Goal: Transaction & Acquisition: Purchase product/service

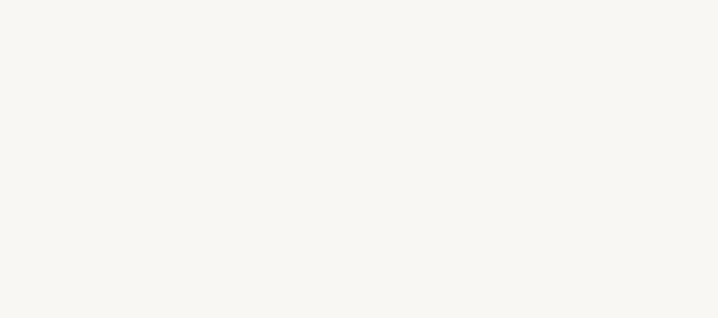
select select "IT"
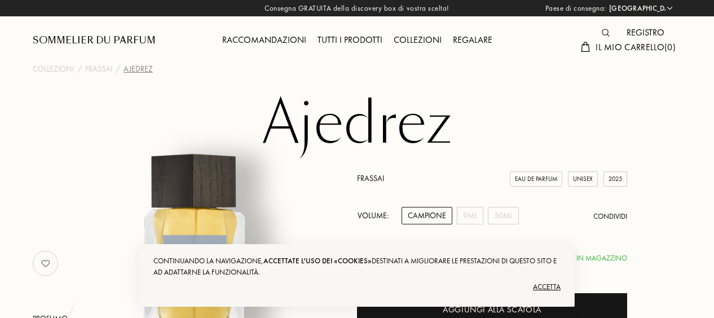
click at [545, 284] on div "Accetta" at bounding box center [356, 287] width 407 height 18
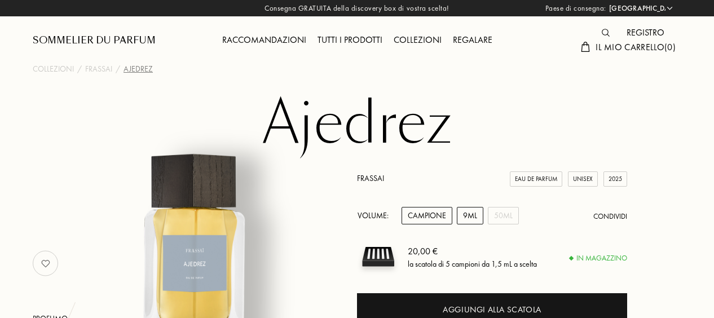
click at [472, 210] on div "9mL" at bounding box center [470, 215] width 27 height 17
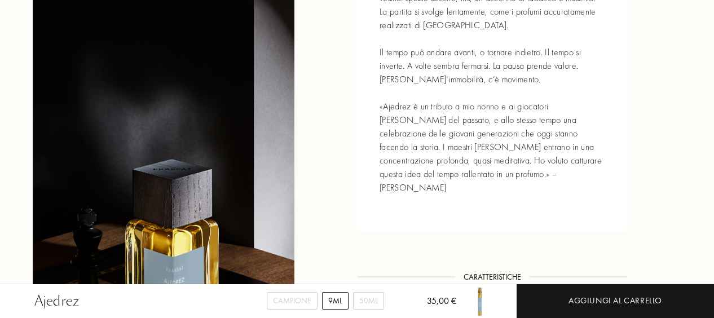
scroll to position [564, 0]
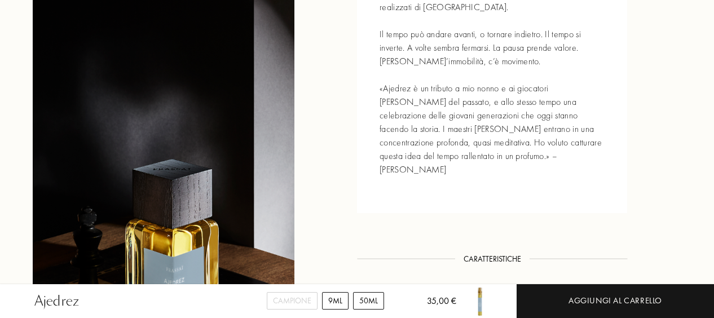
click at [368, 300] on div "50mL" at bounding box center [368, 300] width 31 height 17
click at [329, 298] on div "9mL" at bounding box center [335, 300] width 27 height 17
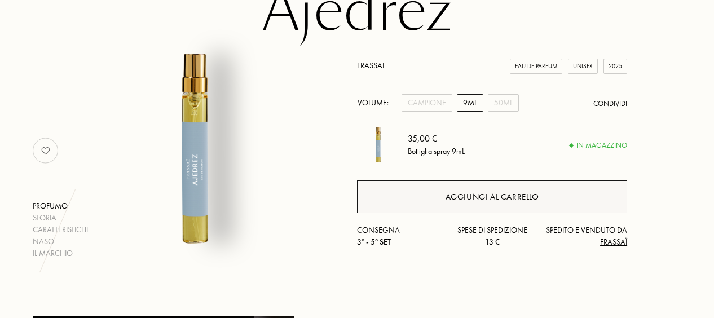
scroll to position [113, 0]
click at [480, 196] on div "Aggiungi al carrello" at bounding box center [493, 197] width 94 height 13
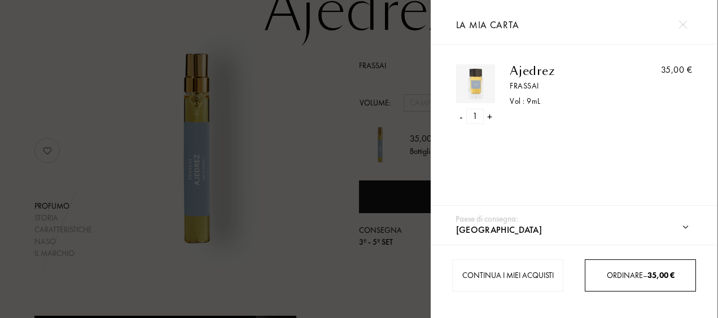
click at [629, 275] on span "Ordinare – 35,00 €" at bounding box center [640, 275] width 68 height 10
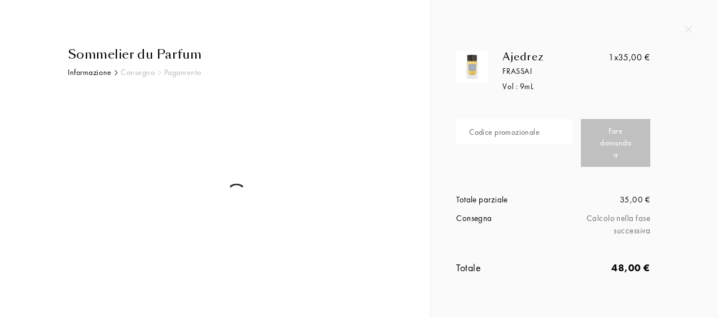
select select "IT"
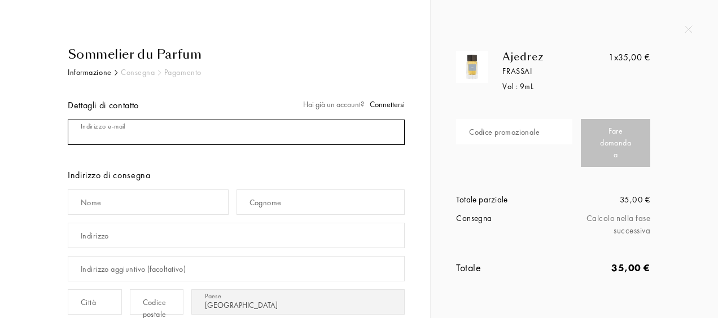
click at [164, 137] on input "mail" at bounding box center [236, 132] width 337 height 25
type input "[PERSON_NAME][EMAIL_ADDRESS][DOMAIN_NAME]"
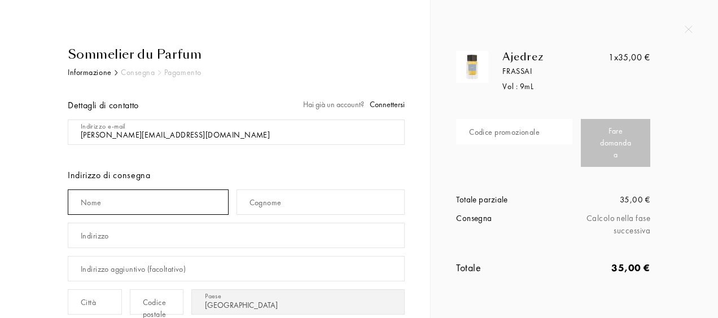
type input "[PERSON_NAME]"
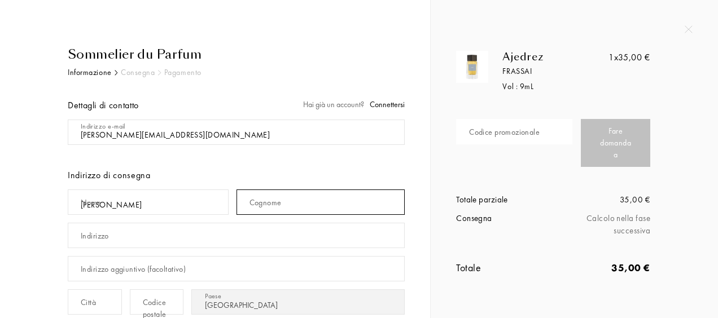
type input "[PERSON_NAME]"
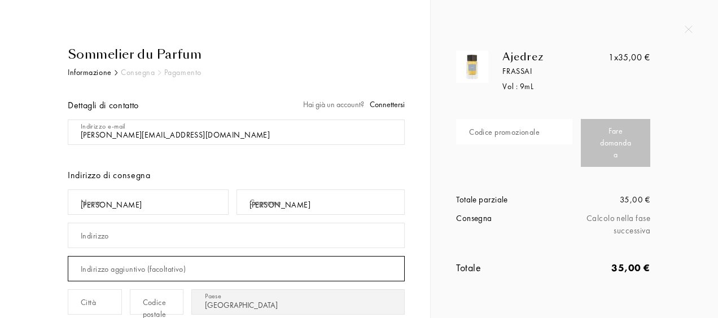
type input "[STREET_ADDRESS]"
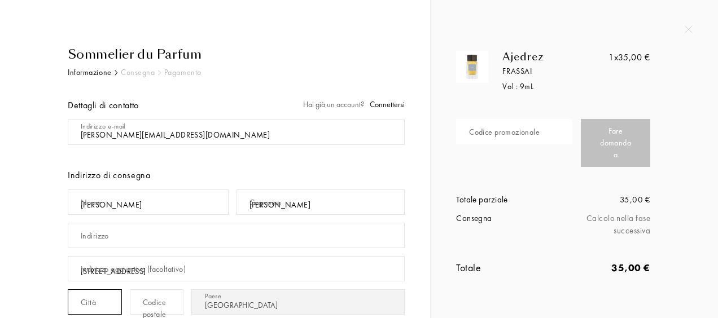
type input "Capurso"
type input "70010"
type input "3493152696"
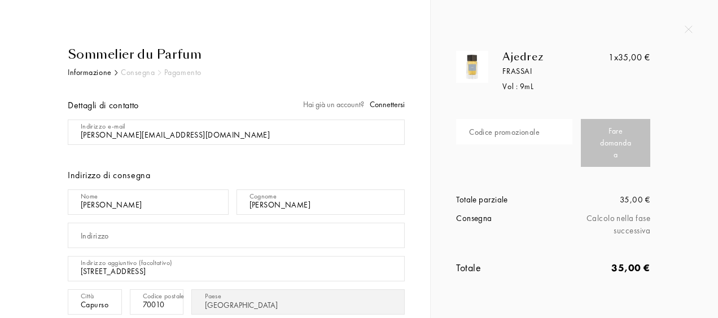
click at [417, 166] on div "Sommelier du Parfum Informazione Consegna Pagamento Dettagli di contatto Hai gi…" at bounding box center [214, 321] width 413 height 552
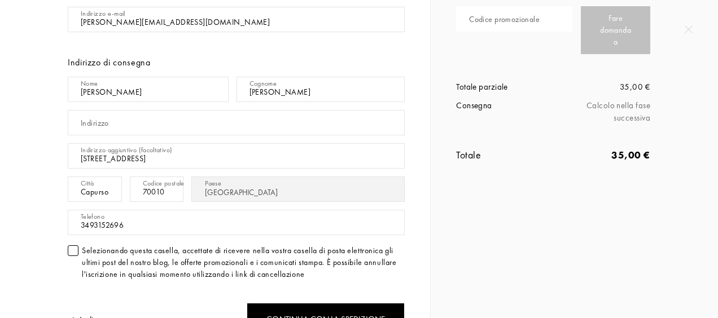
scroll to position [226, 0]
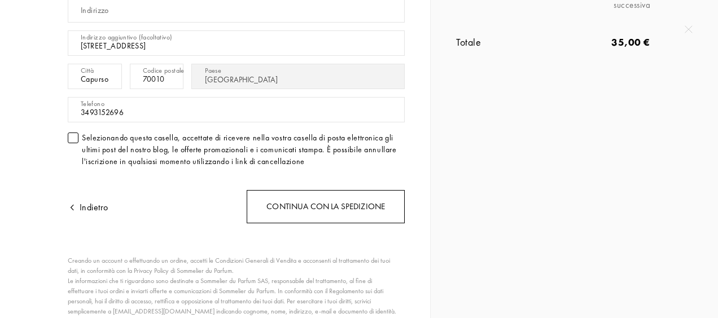
click at [310, 206] on div "Continua con la spedizione" at bounding box center [326, 206] width 158 height 33
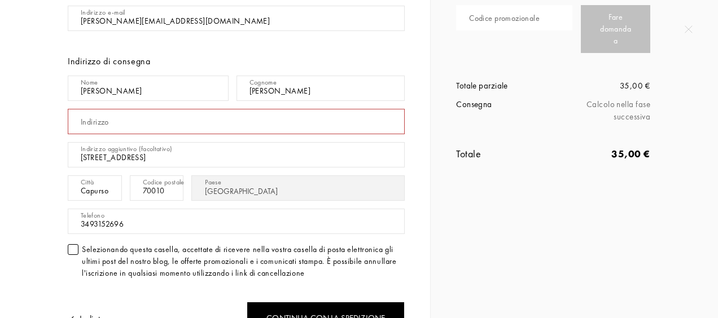
scroll to position [113, 0]
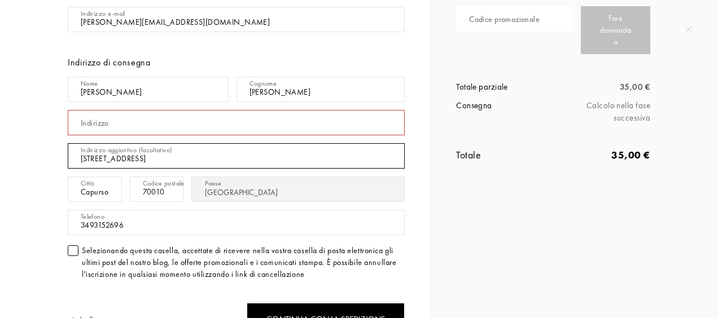
drag, startPoint x: 143, startPoint y: 159, endPoint x: 72, endPoint y: 155, distance: 71.2
click at [72, 155] on input "[STREET_ADDRESS]" at bounding box center [236, 155] width 337 height 25
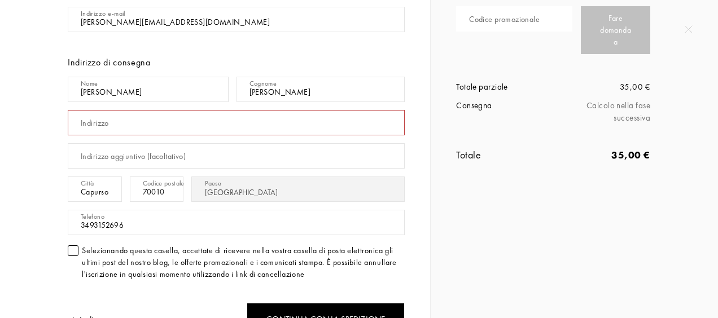
click at [96, 117] on div "Indirizzo" at bounding box center [95, 123] width 28 height 12
type input "[STREET_ADDRESS]"
click at [487, 188] on div "Ajedrez Frassai Vol : 9 mL 1x 35,00 € Codice promozionale Fare domanda a Totale…" at bounding box center [573, 46] width 287 height 318
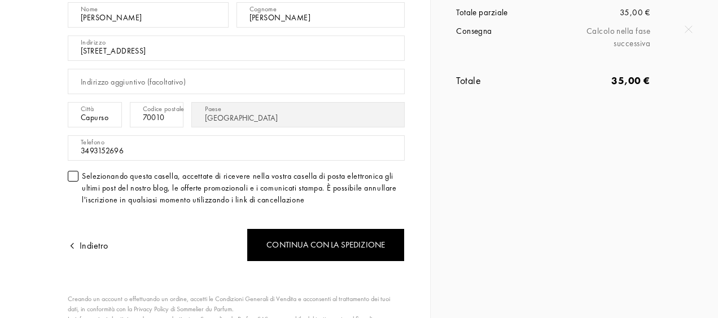
scroll to position [226, 0]
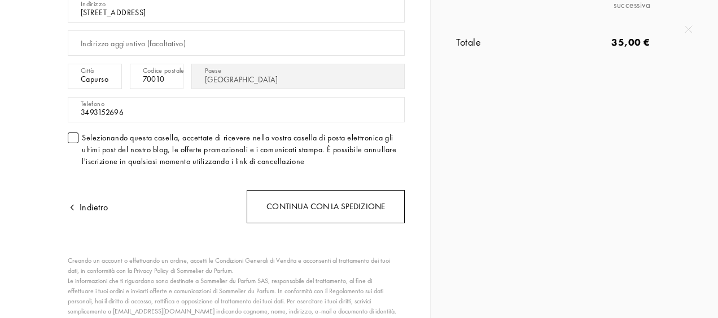
click at [340, 201] on div "Continua con la spedizione" at bounding box center [326, 206] width 158 height 33
